Goal: Task Accomplishment & Management: Manage account settings

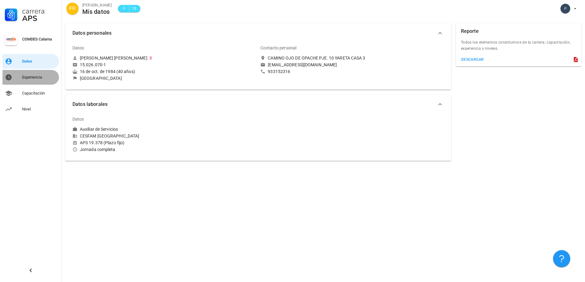
click at [30, 78] on div "Experiencia" at bounding box center [39, 77] width 34 height 5
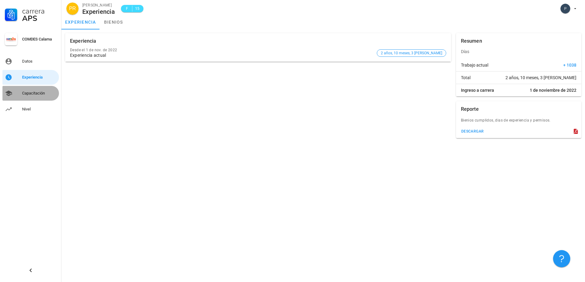
click at [30, 93] on div "Capacitación" at bounding box center [39, 93] width 34 height 5
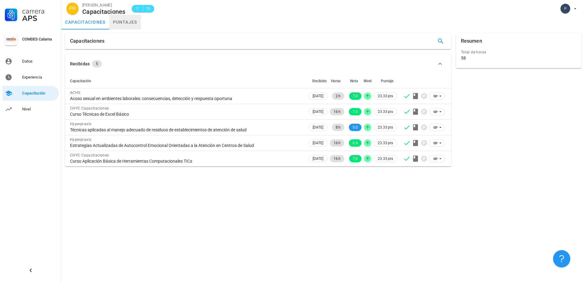
click at [119, 20] on link "puntajes" at bounding box center [125, 22] width 32 height 15
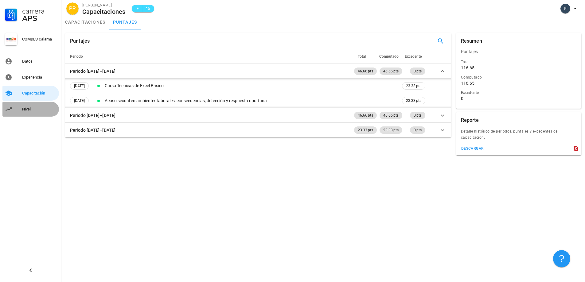
click at [22, 109] on div "Nivel" at bounding box center [39, 109] width 34 height 5
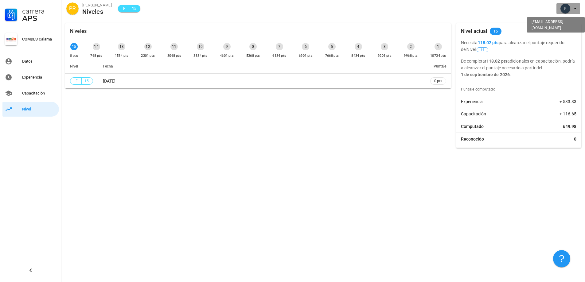
click at [579, 12] on button "button" at bounding box center [568, 8] width 24 height 11
click at [569, 23] on div "Salir" at bounding box center [572, 24] width 10 height 12
